Goal: Transaction & Acquisition: Purchase product/service

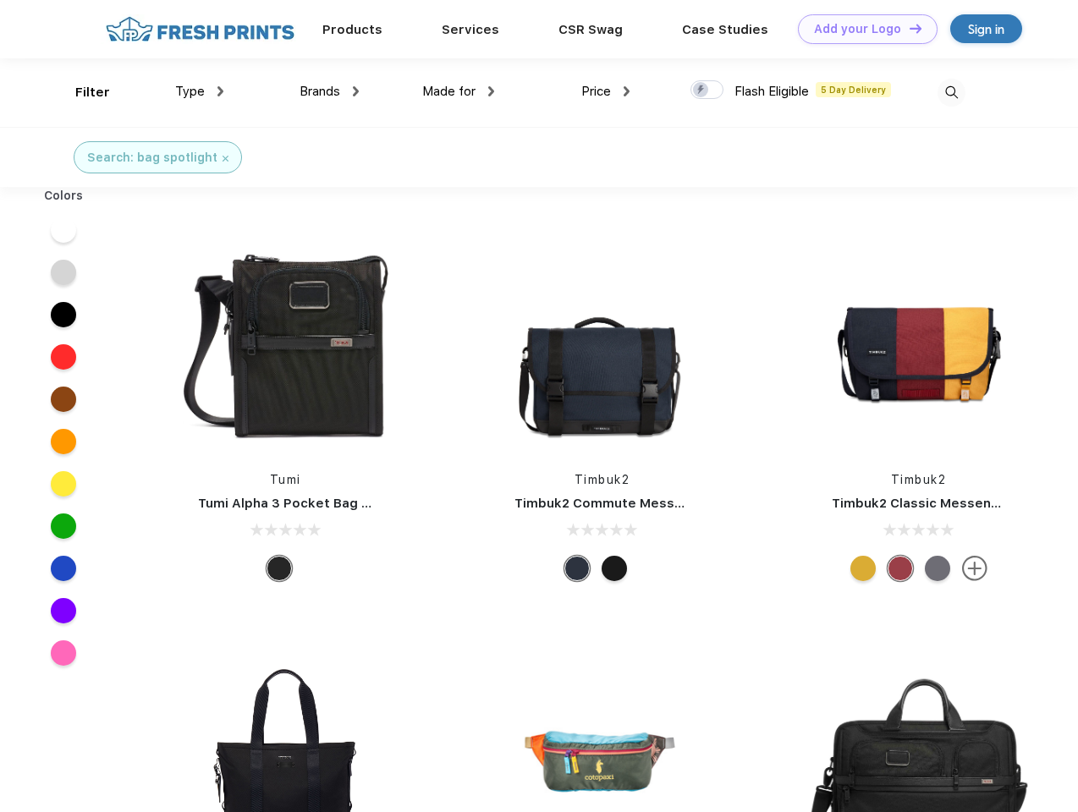
scroll to position [1, 0]
click at [861, 29] on link "Add your Logo Design Tool" at bounding box center [868, 29] width 140 height 30
click at [0, 0] on div "Design Tool" at bounding box center [0, 0] width 0 height 0
click at [908, 28] on link "Add your Logo Design Tool" at bounding box center [868, 29] width 140 height 30
click at [81, 92] on div "Filter" at bounding box center [92, 92] width 35 height 19
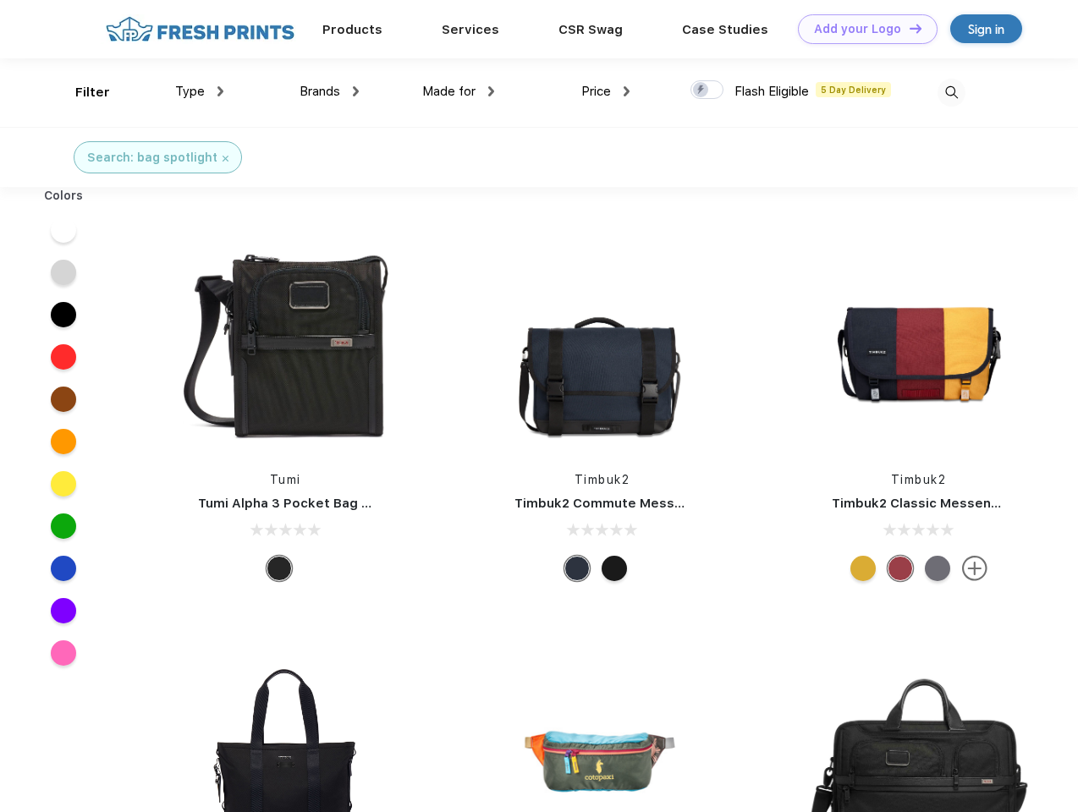
click at [200, 91] on span "Type" at bounding box center [190, 91] width 30 height 15
click at [329, 91] on span "Brands" at bounding box center [319, 91] width 41 height 15
click at [458, 91] on span "Made for" at bounding box center [448, 91] width 53 height 15
click at [606, 91] on span "Price" at bounding box center [596, 91] width 30 height 15
click at [707, 91] on div at bounding box center [706, 89] width 33 height 19
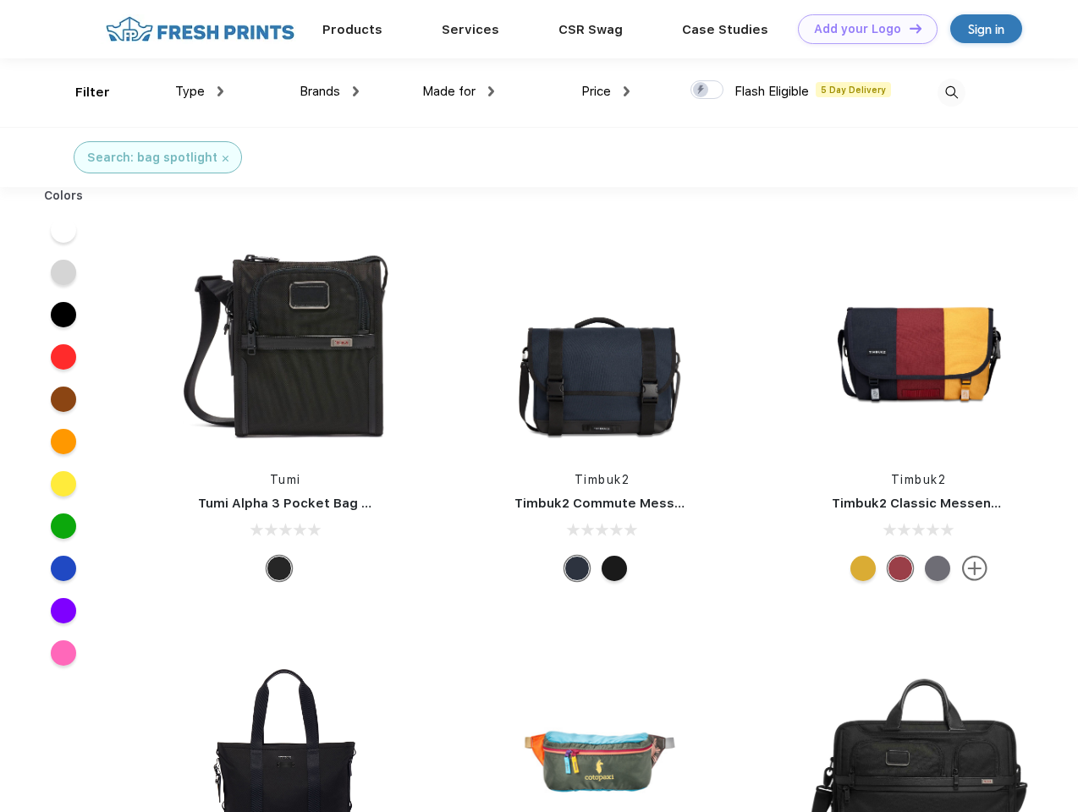
click at [701, 91] on input "checkbox" at bounding box center [695, 85] width 11 height 11
click at [951, 92] on img at bounding box center [951, 93] width 28 height 28
